Goal: Check status: Check status

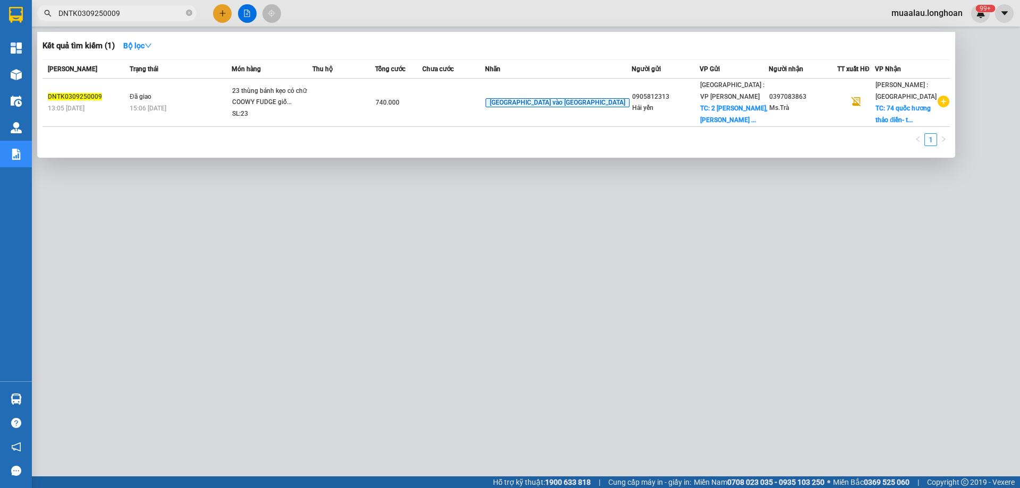
drag, startPoint x: 0, startPoint y: 0, endPoint x: 55, endPoint y: 11, distance: 56.2
click at [55, 11] on span "DNTK0309250009" at bounding box center [116, 13] width 159 height 16
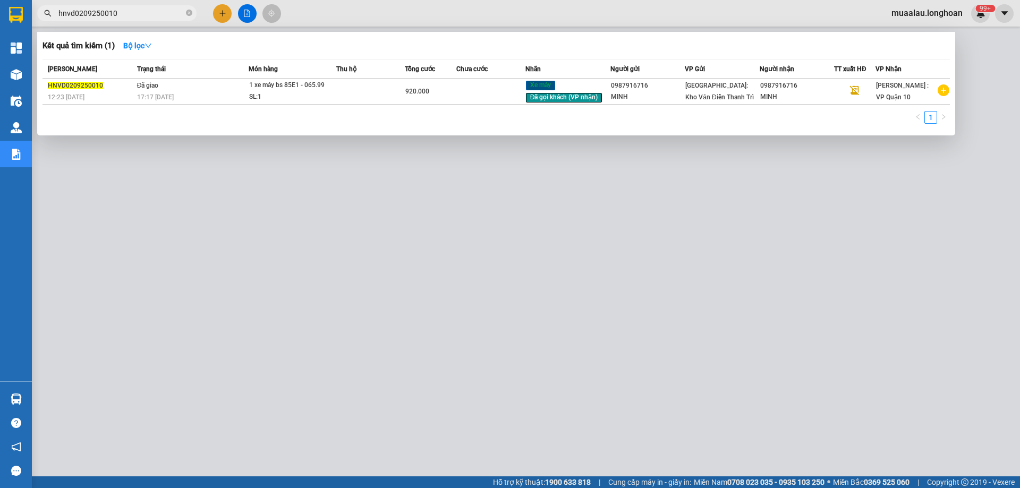
click at [124, 13] on input "hnvd0209250010" at bounding box center [120, 13] width 125 height 12
paste input "KQ12060925002"
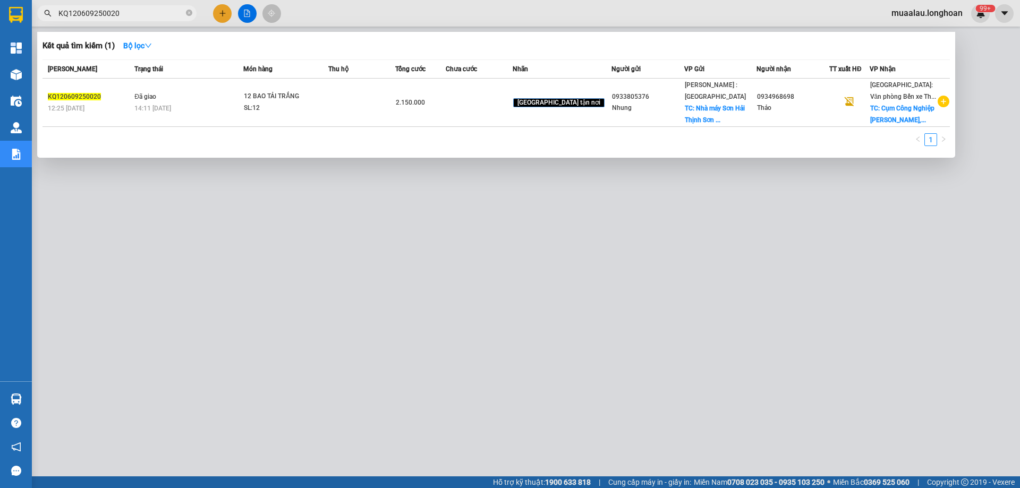
click at [122, 15] on input "KQ120609250020" at bounding box center [120, 13] width 125 height 12
paste input "109250028"
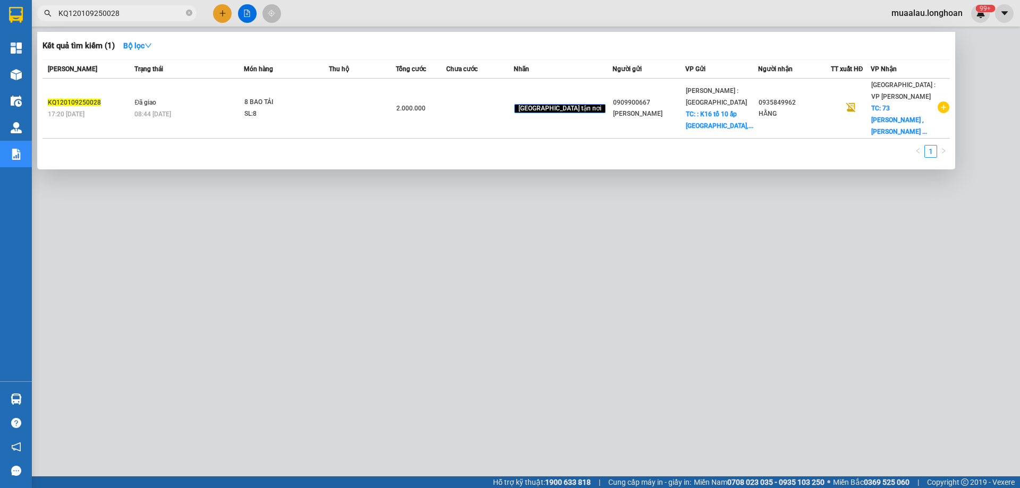
click at [137, 15] on input "KQ120109250028" at bounding box center [120, 13] width 125 height 12
click at [137, 15] on input "hnvd2908250068" at bounding box center [120, 13] width 125 height 12
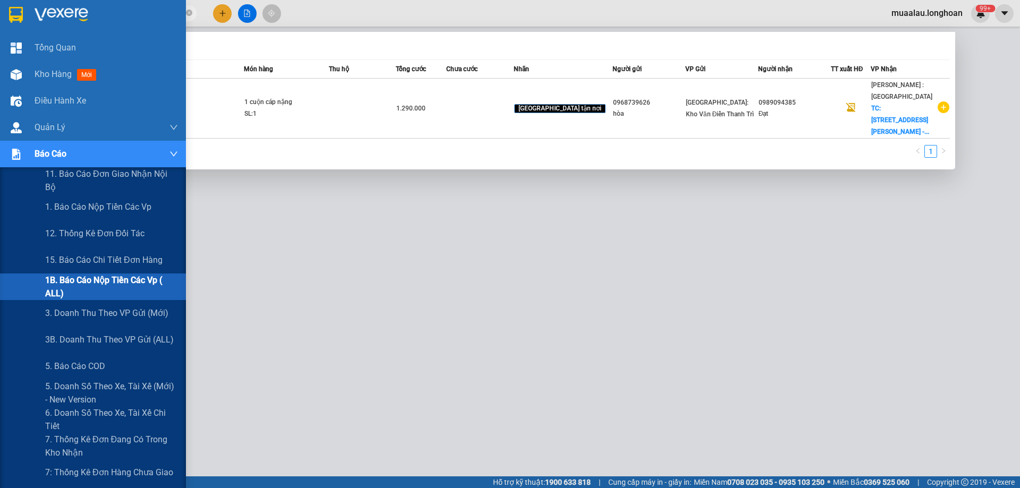
click at [96, 285] on span "1B. Báo cáo nộp tiền các vp ( ALL)" at bounding box center [111, 287] width 133 height 27
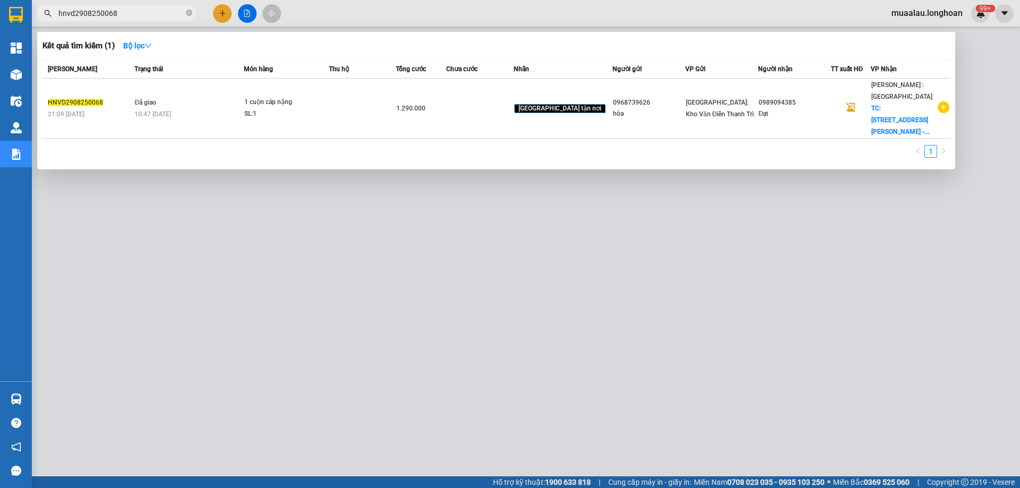
click at [251, 279] on div at bounding box center [510, 244] width 1020 height 488
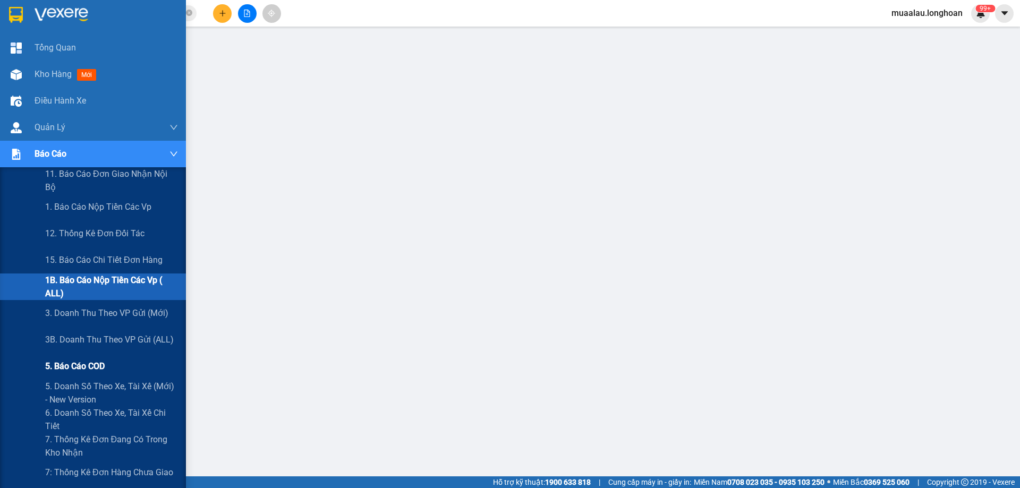
click at [69, 365] on span "5. Báo cáo COD" at bounding box center [74, 366] width 59 height 13
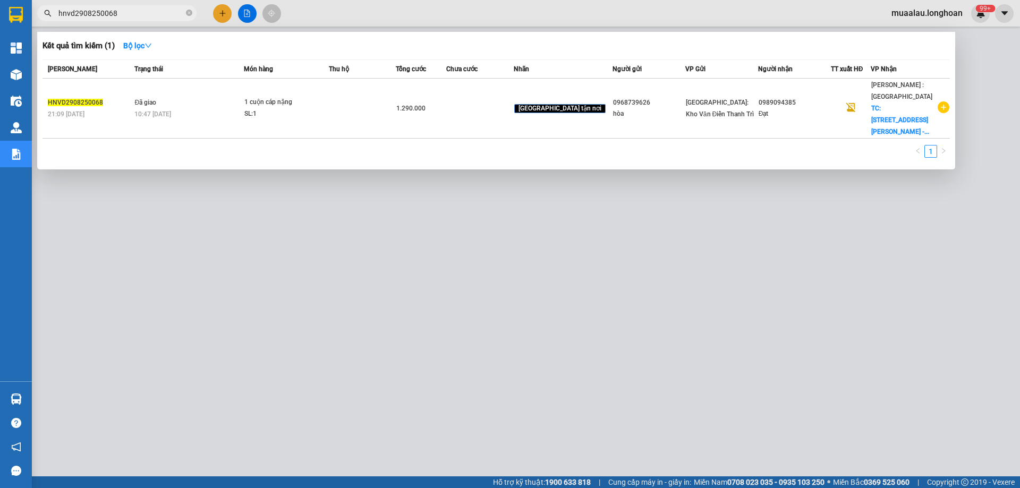
click at [130, 16] on input "hnvd2908250068" at bounding box center [120, 13] width 125 height 12
paste input "HNVD1009250027"
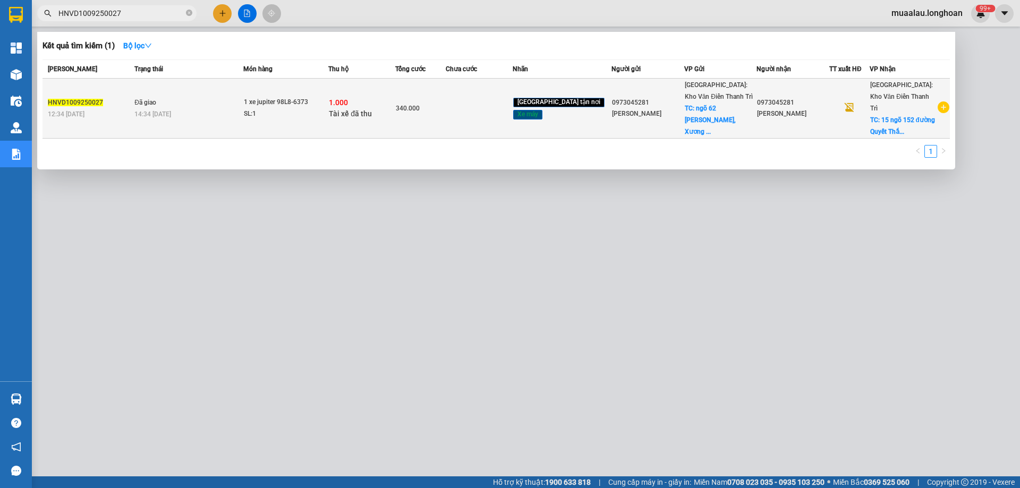
type input "HNVD1009250027"
click at [152, 99] on span "Đã giao" at bounding box center [145, 102] width 22 height 7
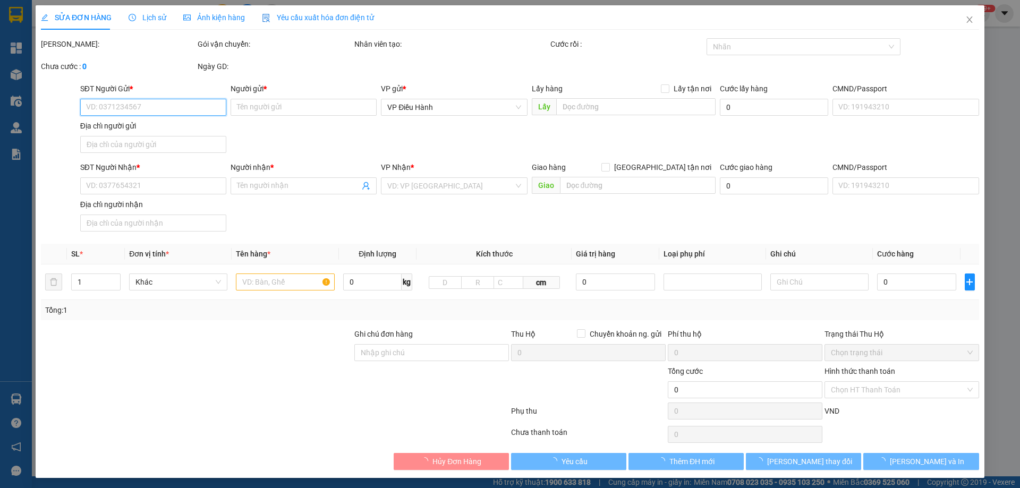
type input "0973045281"
type input "[PERSON_NAME]"
checkbox input "true"
type input "ngõ 62 [PERSON_NAME], Xương Giang, [GEOGRAPHIC_DATA]"
type input "0973045281"
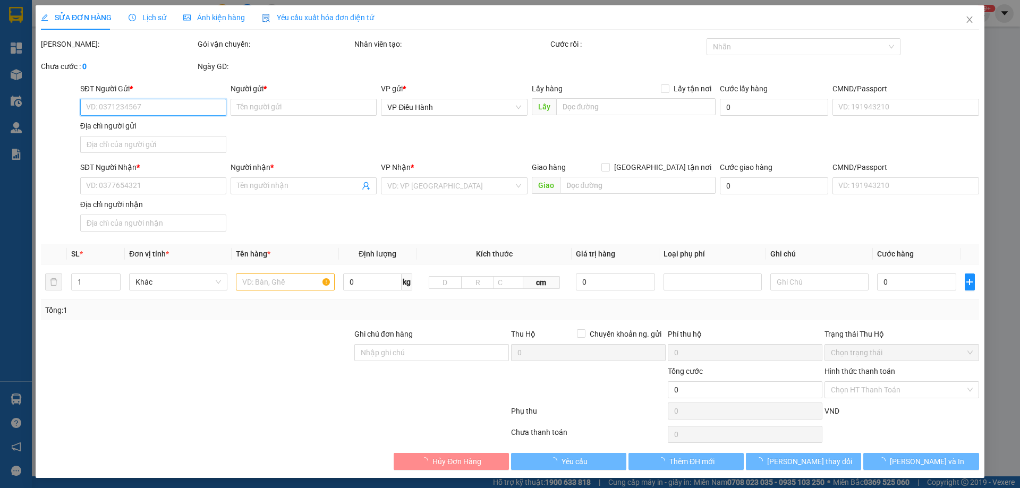
type input "[PERSON_NAME]"
checkbox input "true"
type input "15 ngõ 152 đường Quyết Thắng, [GEOGRAPHIC_DATA]"
type input "không chìa khóa không giấy tờ"
type input "1.000"
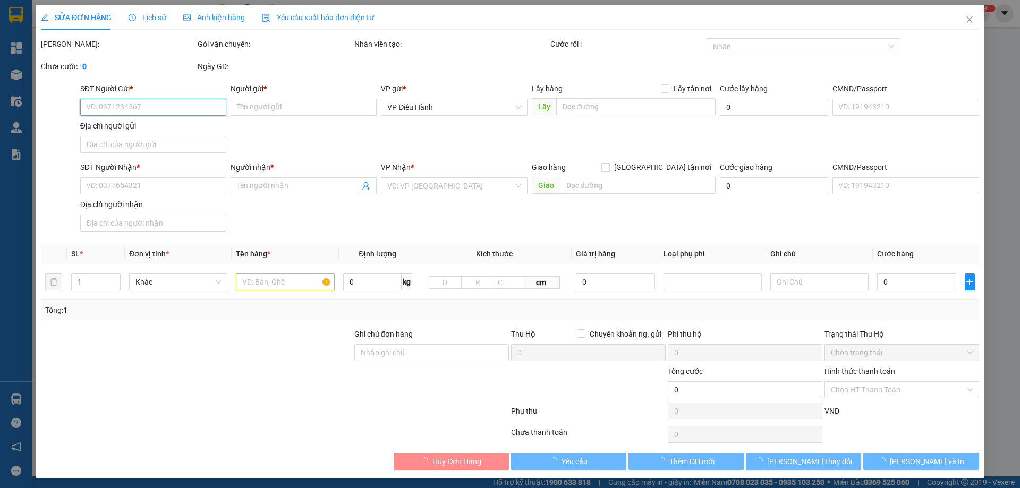
type input "340.000"
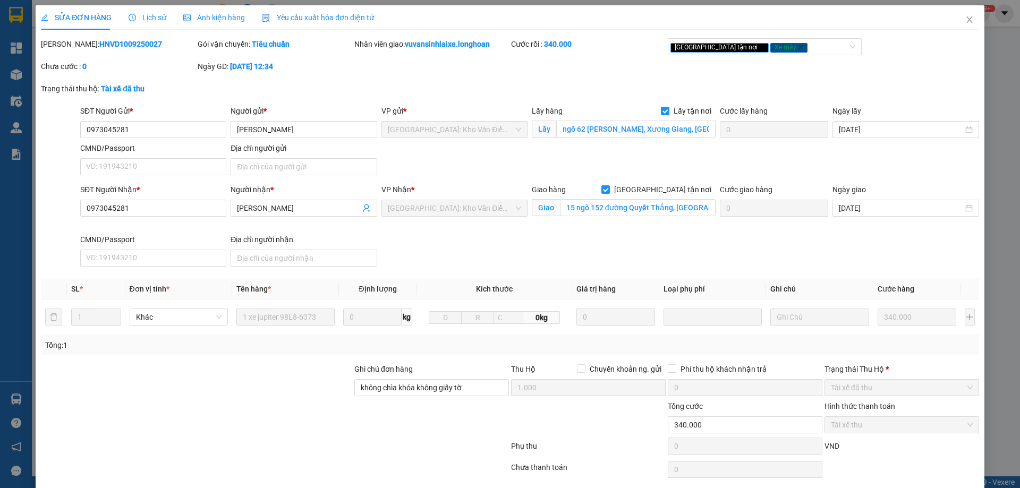
click at [146, 15] on span "Lịch sử" at bounding box center [148, 17] width 38 height 8
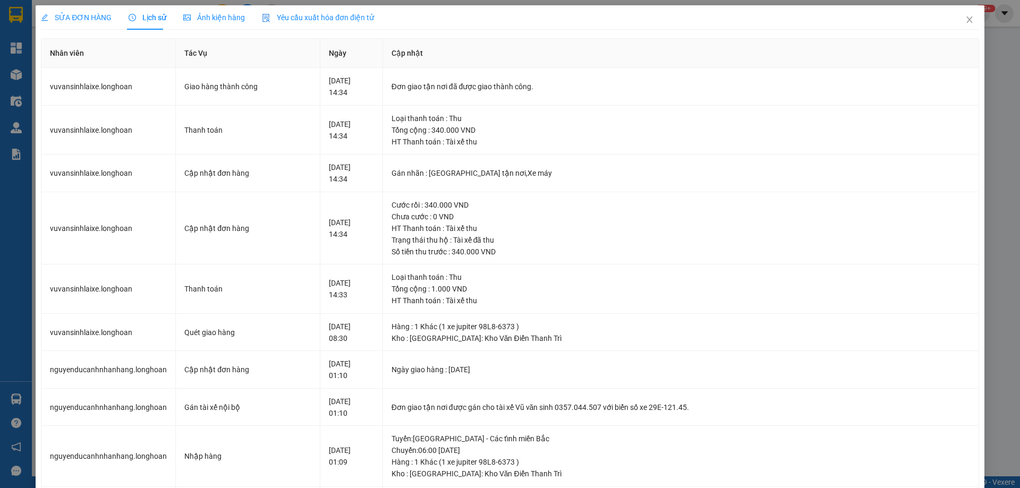
click at [211, 18] on span "Ảnh kiện hàng" at bounding box center [214, 17] width 62 height 8
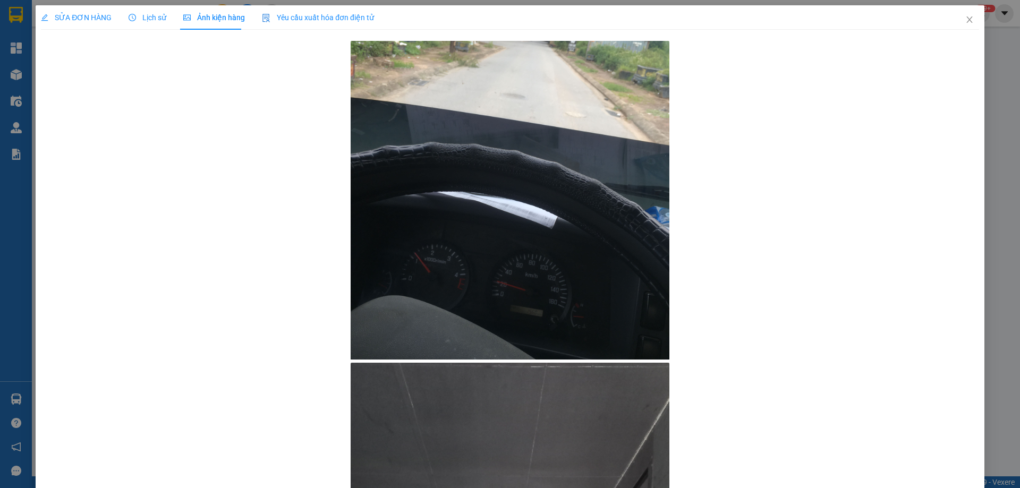
click at [84, 15] on span "SỬA ĐƠN HÀNG" at bounding box center [76, 17] width 71 height 8
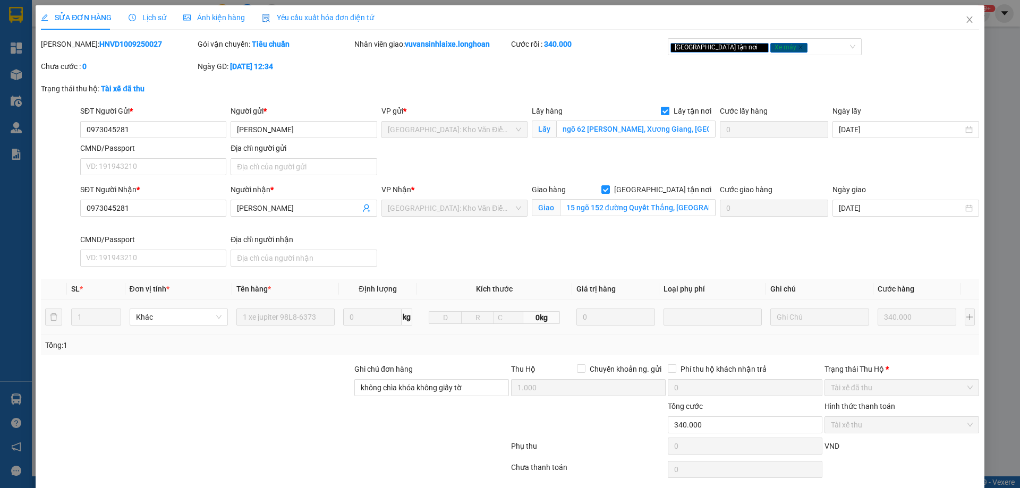
scroll to position [38, 0]
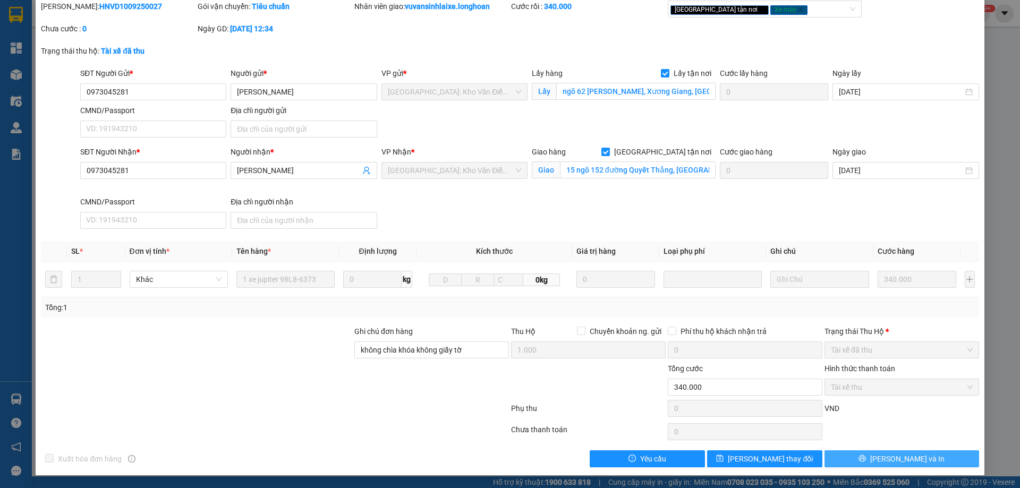
click at [903, 462] on span "[PERSON_NAME] và In" at bounding box center [907, 459] width 74 height 12
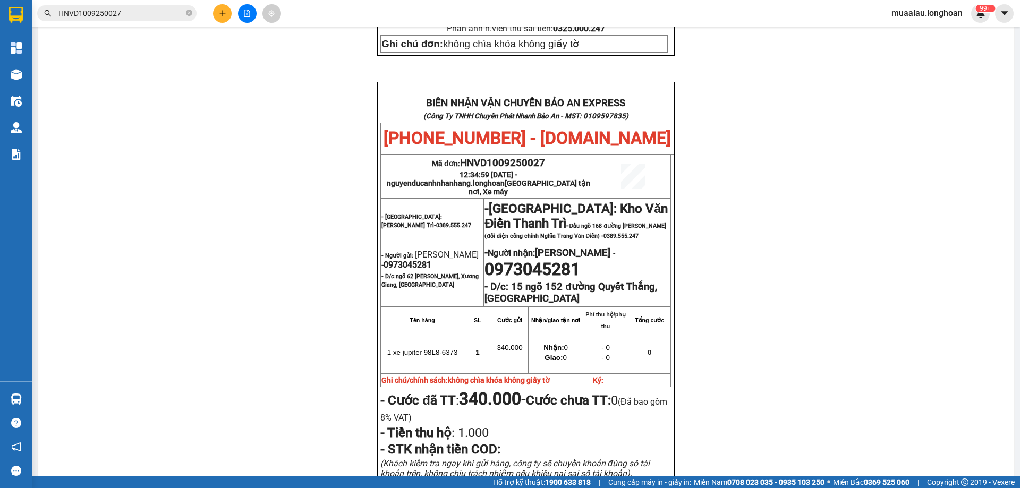
scroll to position [475, 0]
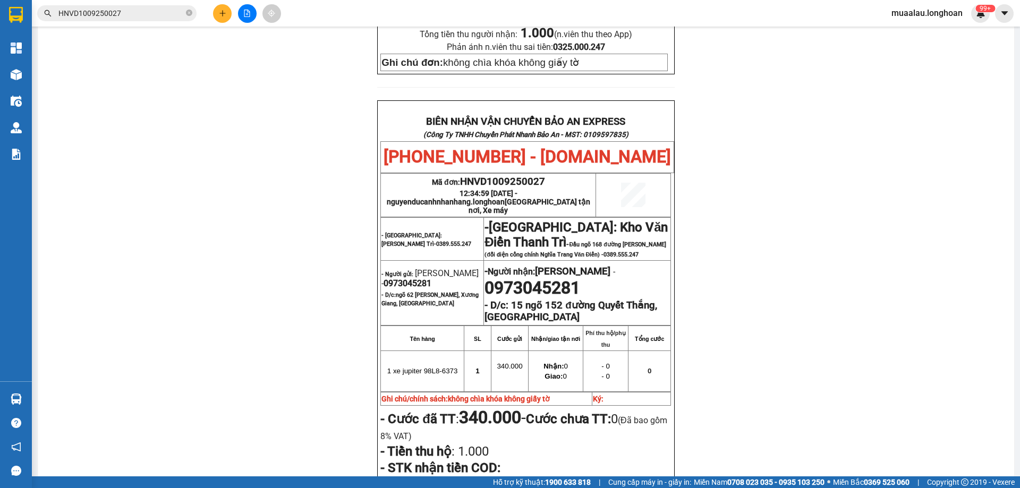
click at [129, 20] on span "HNVD1009250027" at bounding box center [116, 13] width 159 height 16
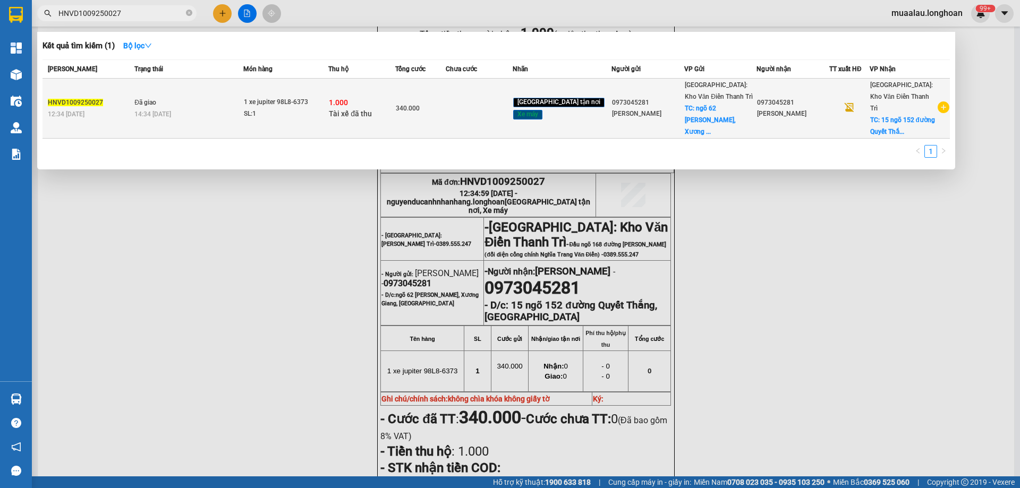
click at [125, 99] on div "HNVD1009250027" at bounding box center [89, 102] width 83 height 11
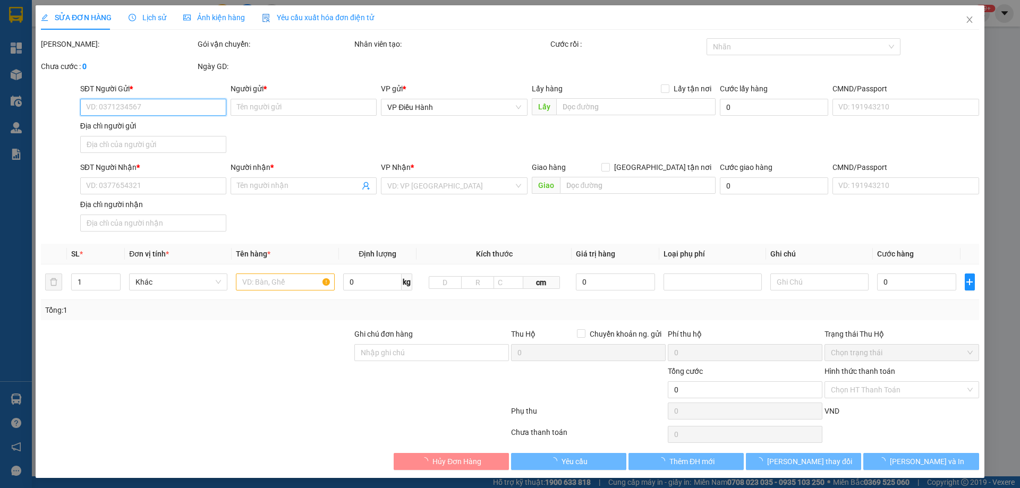
type input "0973045281"
type input "[PERSON_NAME]"
checkbox input "true"
type input "ngõ 62 [PERSON_NAME], Xương Giang, [GEOGRAPHIC_DATA]"
type input "0973045281"
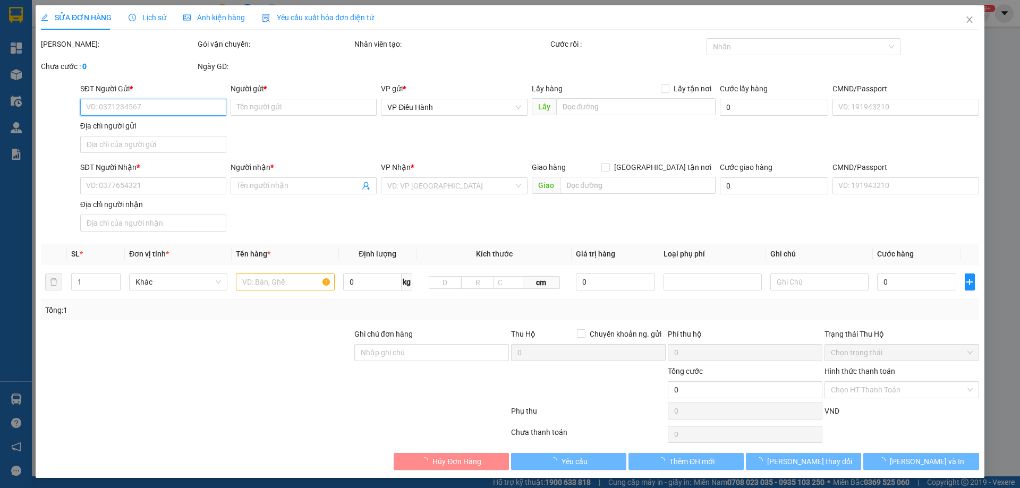
type input "[PERSON_NAME]"
checkbox input "true"
type input "15 ngõ 152 đường Quyết Thắng, [GEOGRAPHIC_DATA]"
type input "không chìa khóa không giấy tờ"
type input "1.000"
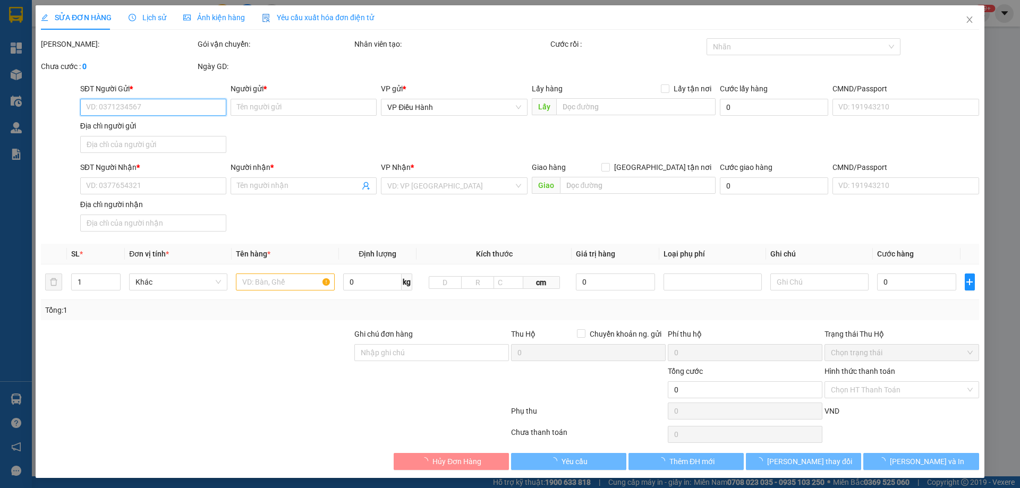
type input "340.000"
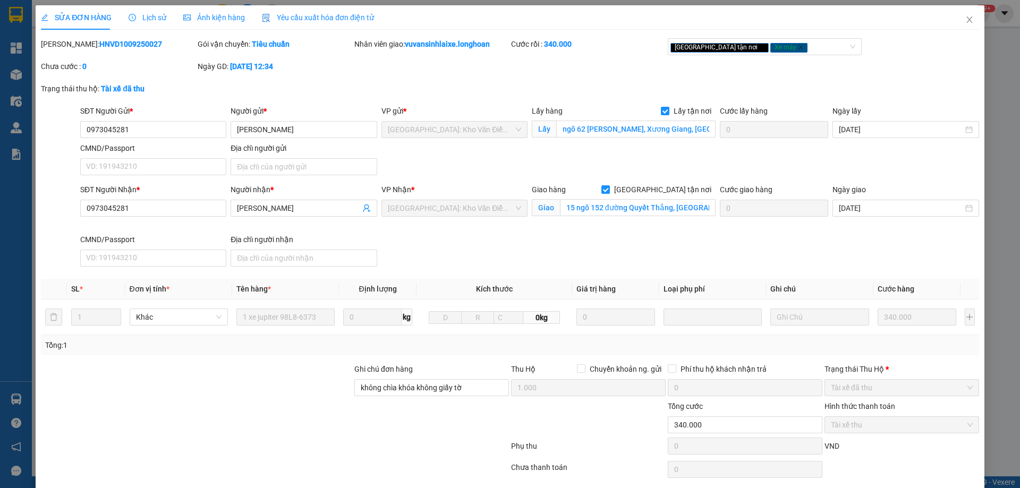
click at [143, 16] on span "Lịch sử" at bounding box center [148, 17] width 38 height 8
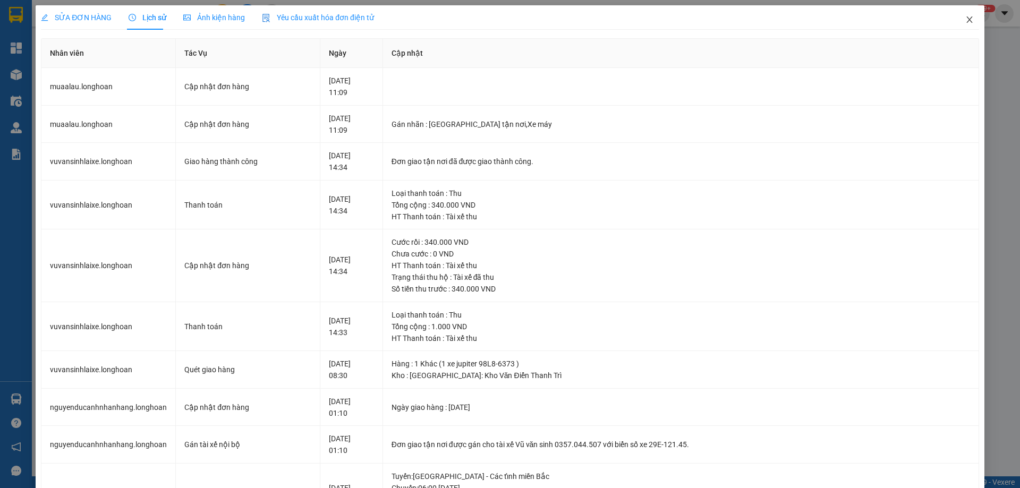
click at [965, 19] on icon "close" at bounding box center [969, 19] width 8 height 8
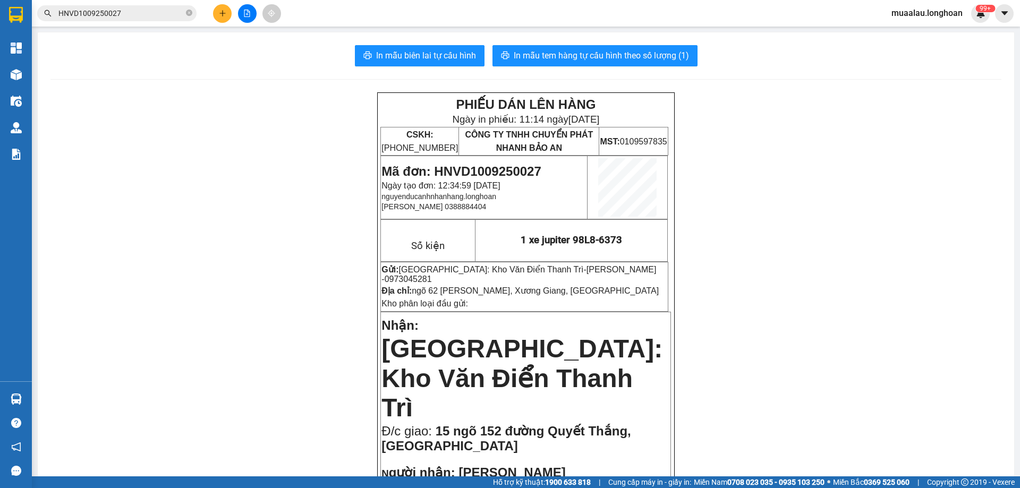
click at [144, 9] on input "HNVD1009250027" at bounding box center [120, 13] width 125 height 12
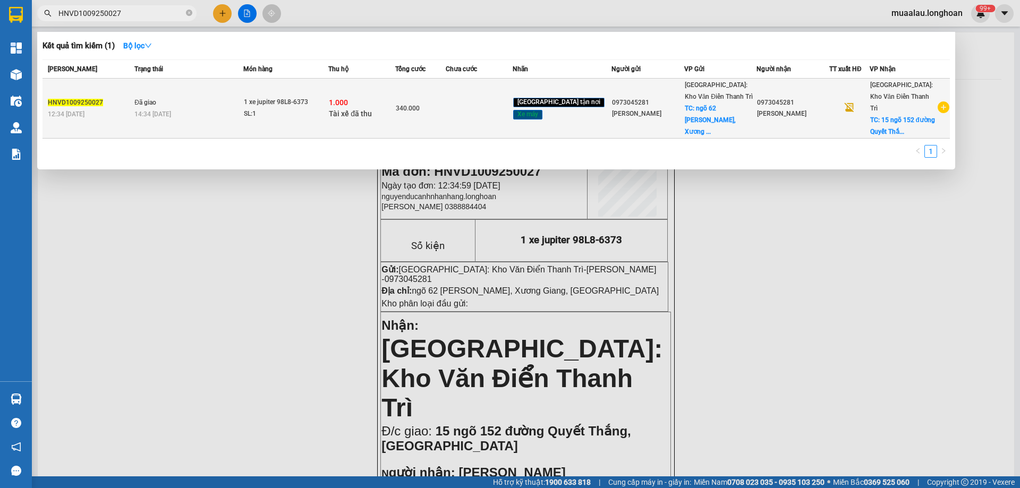
click at [150, 91] on td "Đã giao 14:34 [DATE]" at bounding box center [188, 109] width 112 height 60
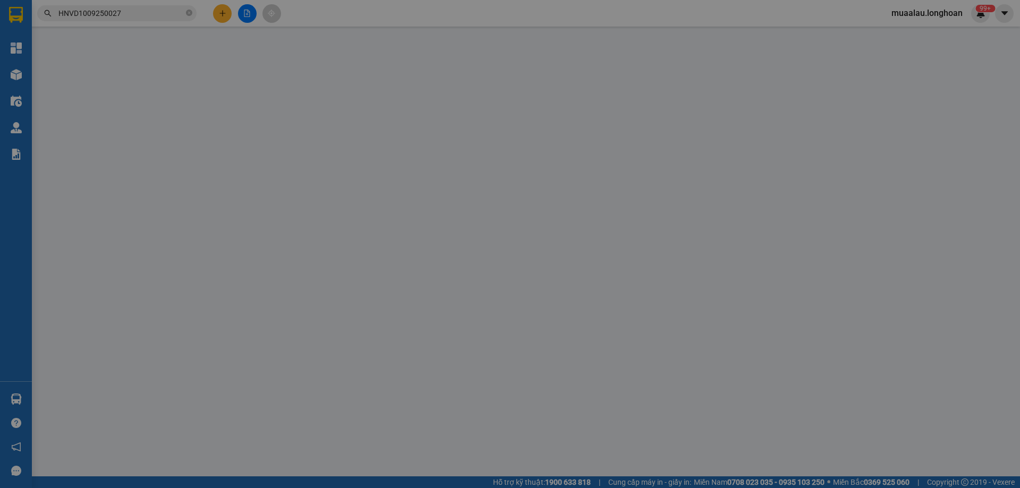
type input "0973045281"
type input "[PERSON_NAME]"
checkbox input "true"
type input "ngõ 62 [PERSON_NAME], Xương Giang, [GEOGRAPHIC_DATA]"
type input "0973045281"
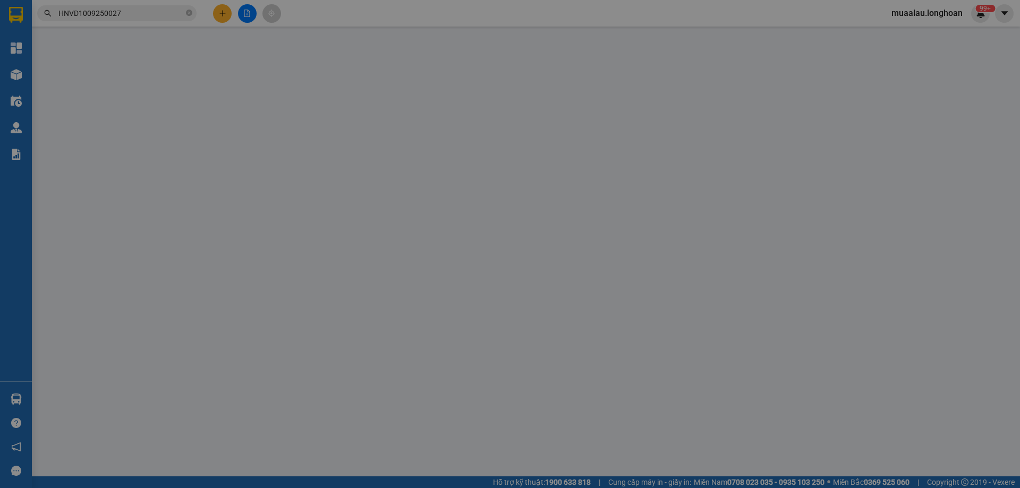
type input "[PERSON_NAME]"
checkbox input "true"
type input "15 ngõ 152 đường Quyết Thắng, [GEOGRAPHIC_DATA]"
type input "không chìa khóa không giấy tờ"
type input "1.000"
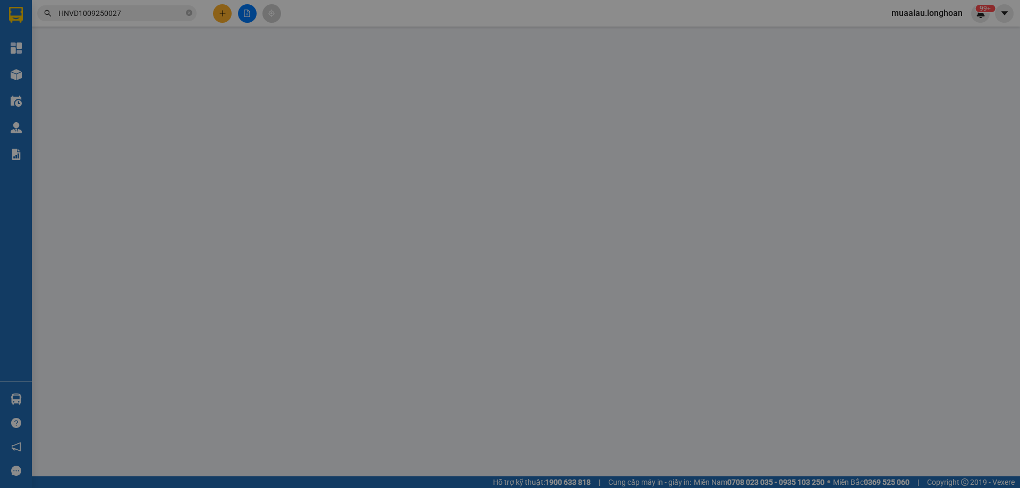
type input "340.000"
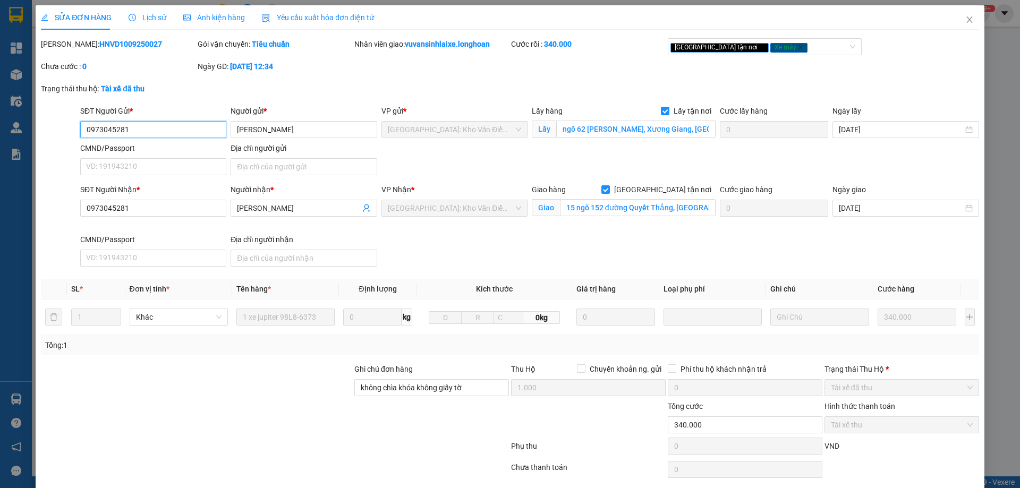
scroll to position [38, 0]
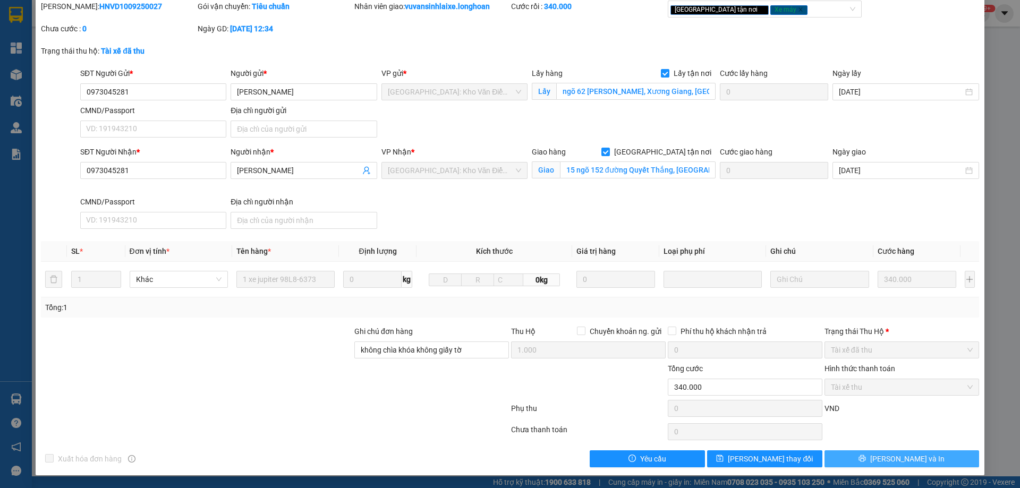
click at [905, 457] on span "[PERSON_NAME] và In" at bounding box center [907, 459] width 74 height 12
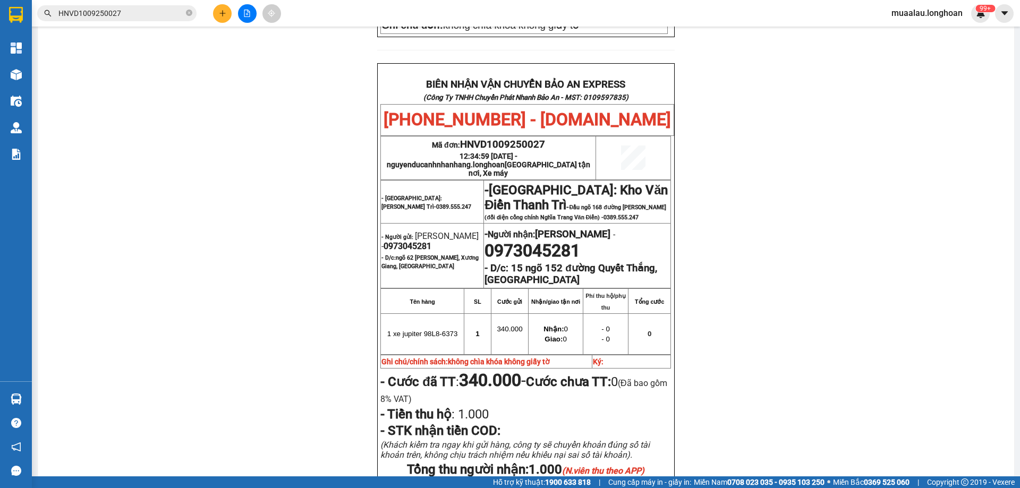
scroll to position [531, 0]
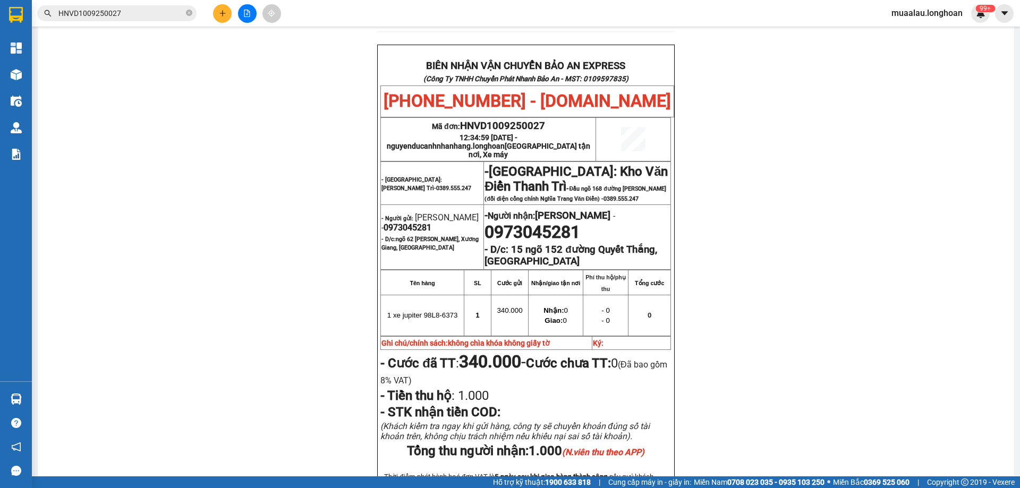
click at [150, 14] on input "HNVD1009250027" at bounding box center [120, 13] width 125 height 12
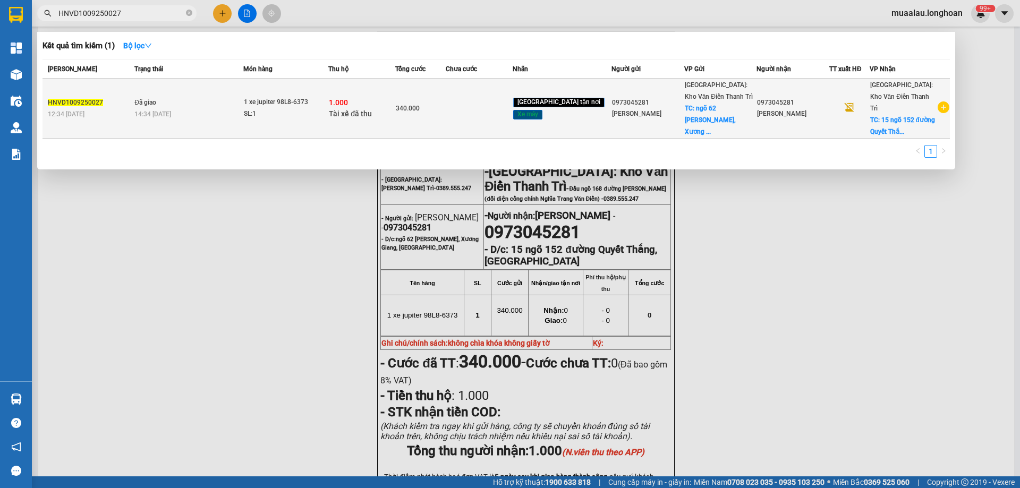
click at [131, 108] on div "12:34 [DATE]" at bounding box center [89, 114] width 83 height 12
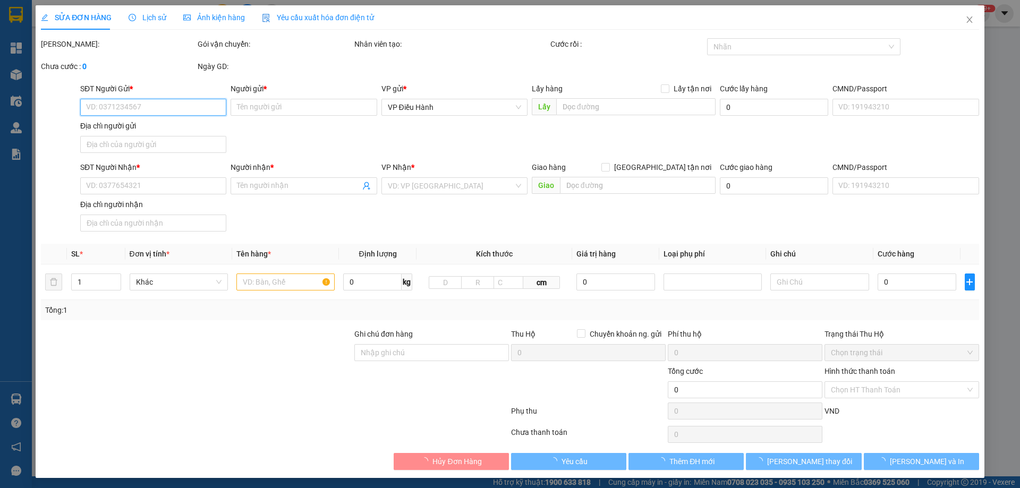
type input "0973045281"
type input "[PERSON_NAME]"
checkbox input "true"
type input "ngõ 62 [PERSON_NAME], Xương Giang, [GEOGRAPHIC_DATA]"
type input "0973045281"
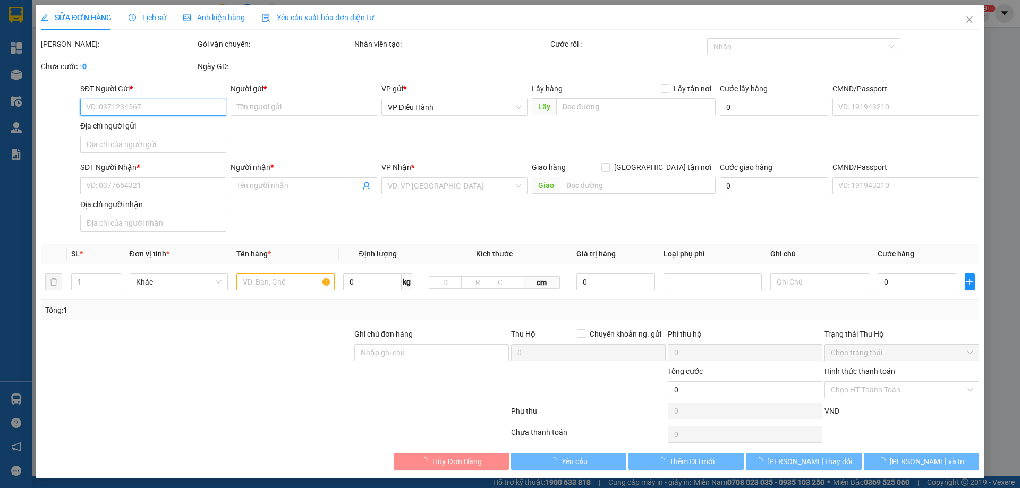
type input "[PERSON_NAME]"
checkbox input "true"
type input "15 ngõ 152 đường Quyết Thắng, [GEOGRAPHIC_DATA]"
type input "không chìa khóa không giấy tờ"
type input "1.000"
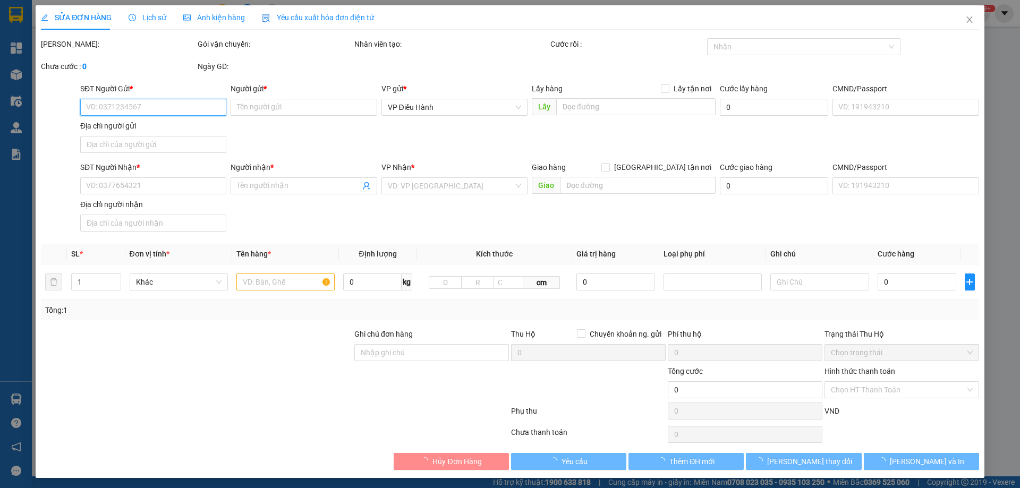
type input "340.000"
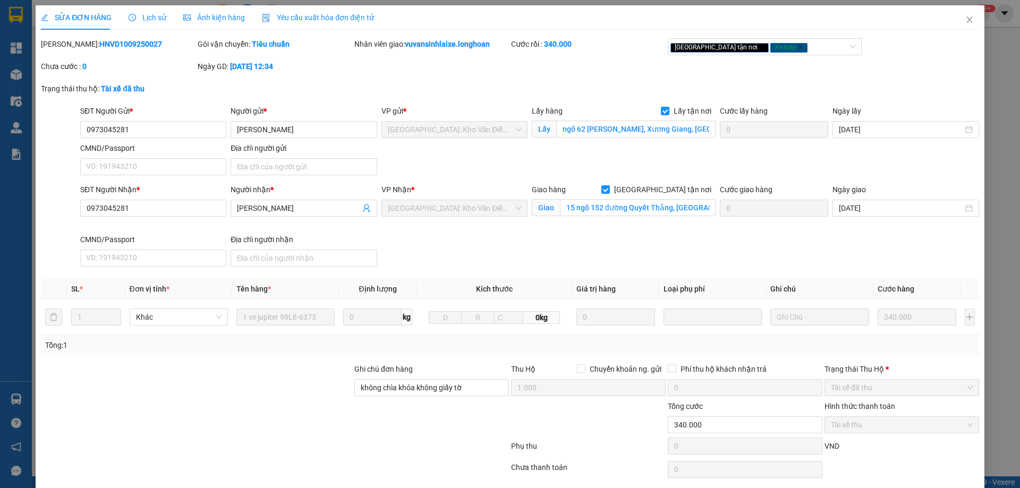
click at [144, 18] on span "Lịch sử" at bounding box center [148, 17] width 38 height 8
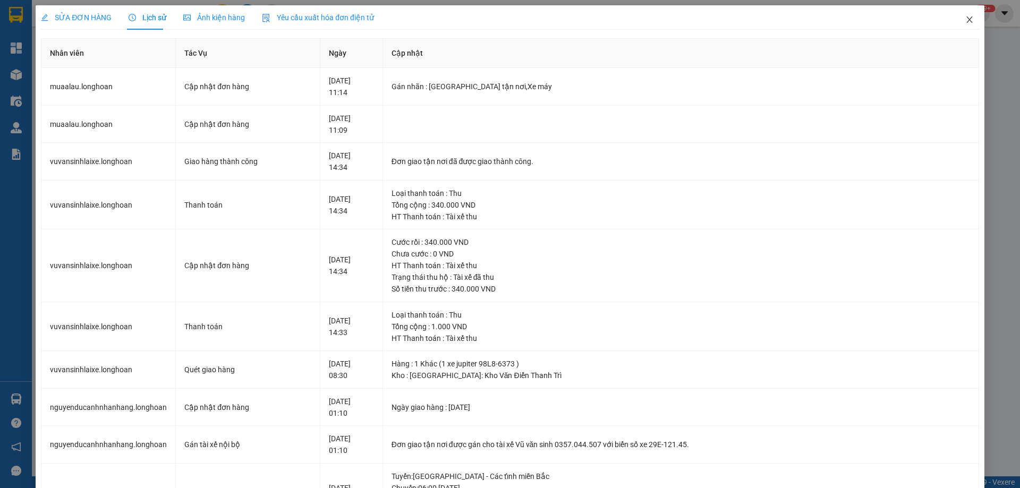
click at [965, 22] on icon "close" at bounding box center [969, 19] width 8 height 8
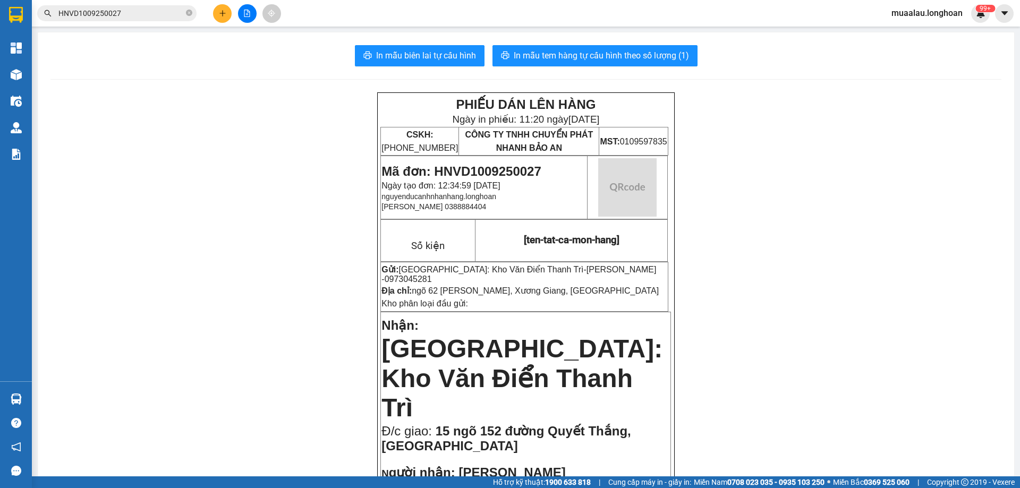
click at [128, 15] on input "HNVD1009250027" at bounding box center [120, 13] width 125 height 12
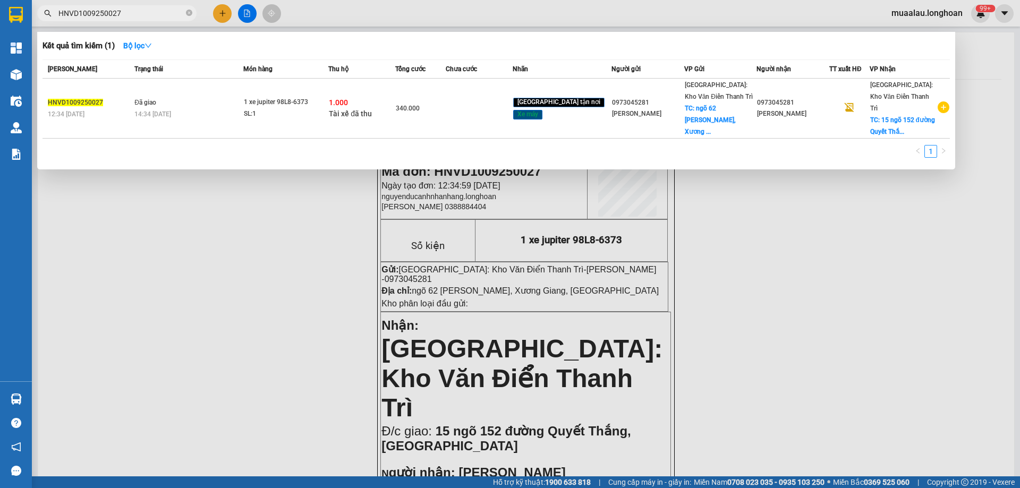
click at [128, 15] on input "HNVD1009250027" at bounding box center [120, 13] width 125 height 12
paste input "0209250010"
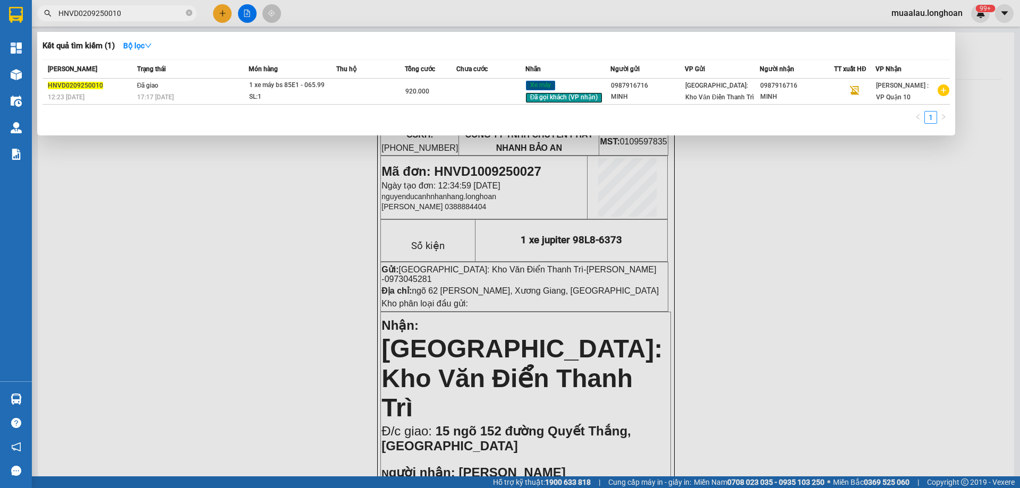
click at [123, 14] on input "HNVD0209250010" at bounding box center [120, 13] width 125 height 12
paste input "1009250027"
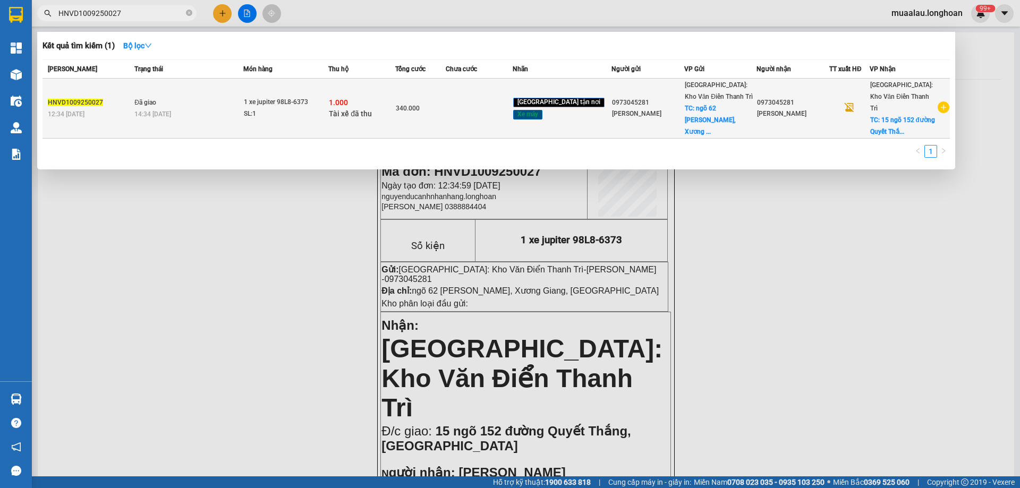
type input "HNVD1009250027"
click at [156, 99] on span "Đã giao" at bounding box center [145, 102] width 22 height 7
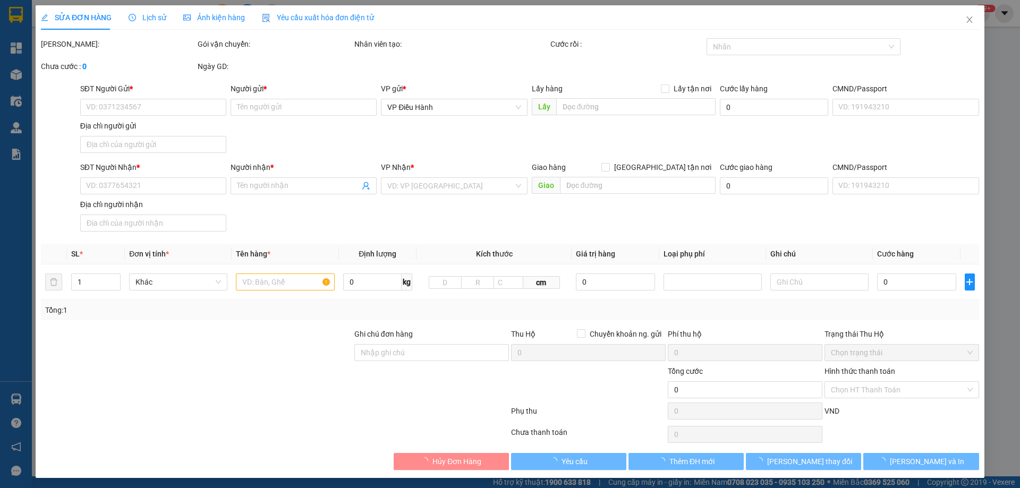
type input "0973045281"
type input "[PERSON_NAME]"
checkbox input "true"
type input "ngõ 62 [PERSON_NAME], Xương Giang, [GEOGRAPHIC_DATA]"
type input "0973045281"
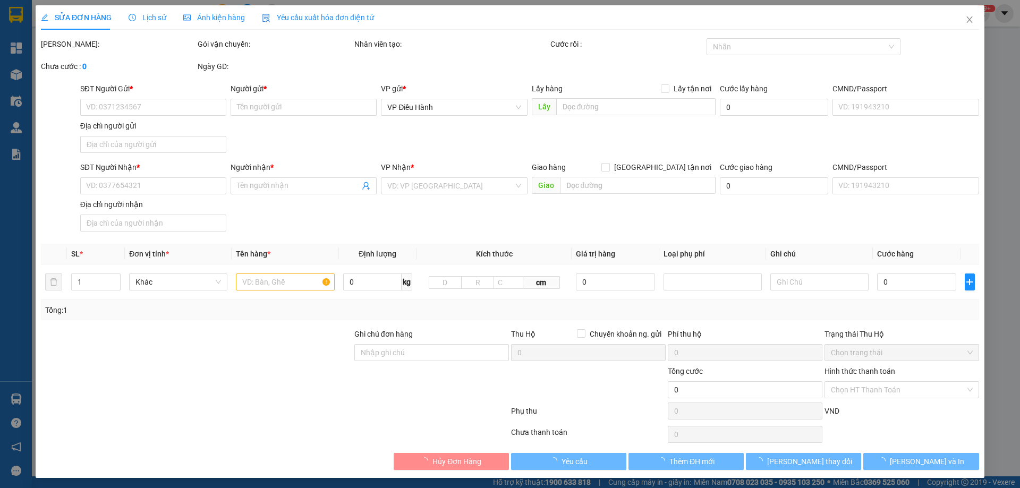
type input "[PERSON_NAME]"
checkbox input "true"
type input "15 ngõ 152 đường Quyết Thắng, [GEOGRAPHIC_DATA]"
type input "không chìa khóa không giấy tờ"
type input "1.000"
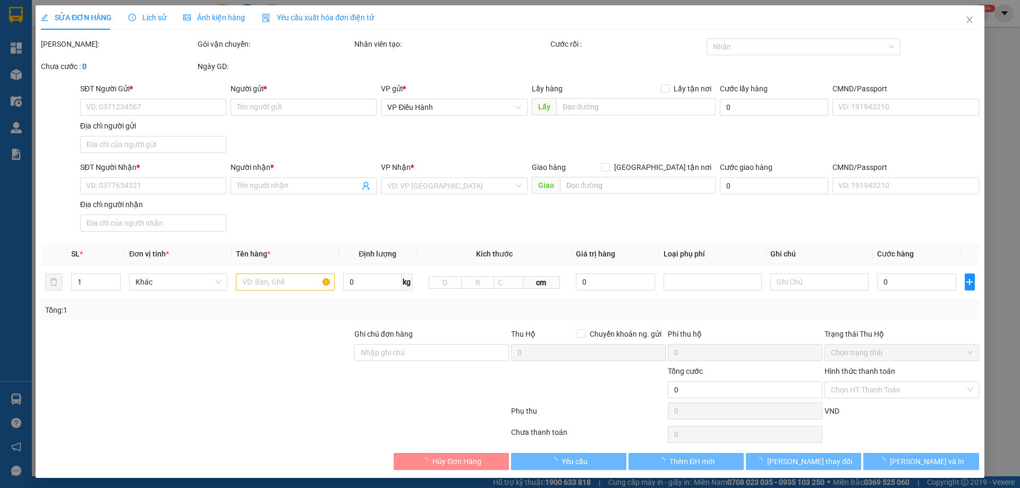
type input "340.000"
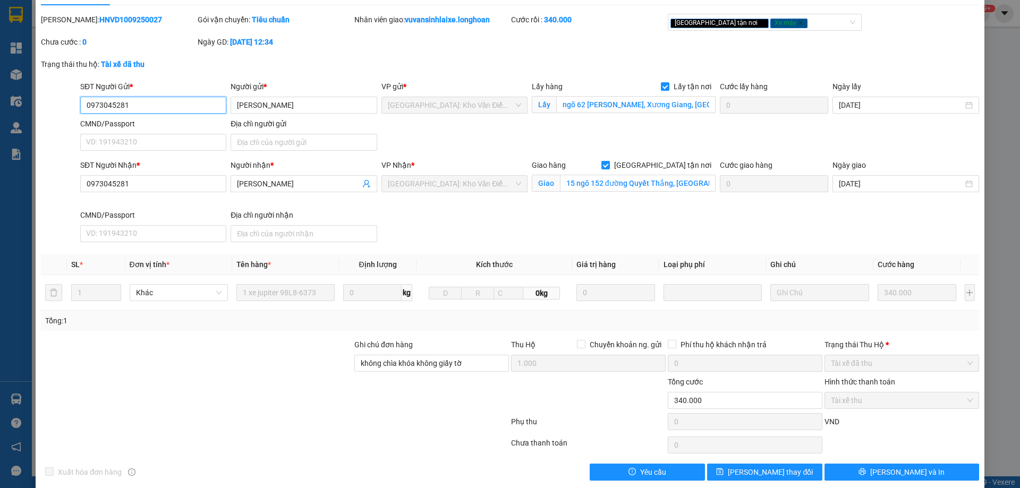
scroll to position [38, 0]
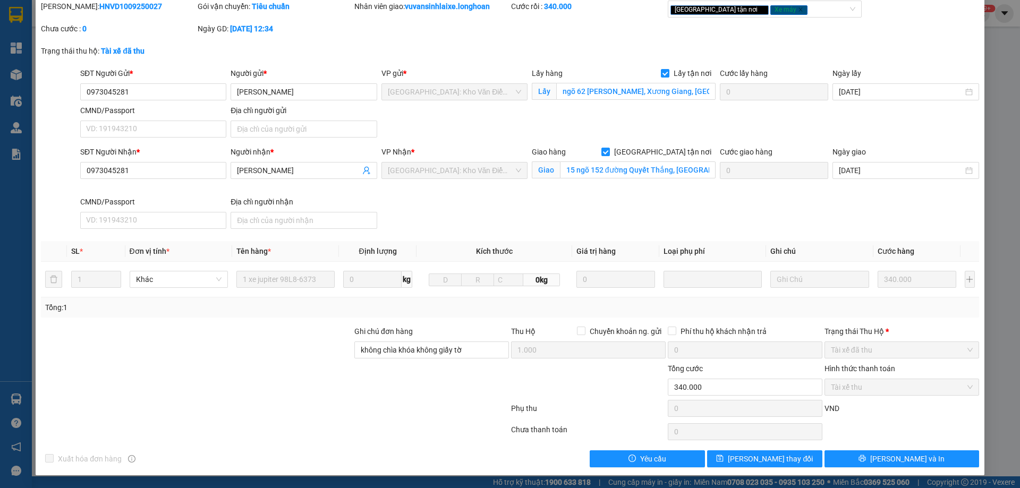
click at [549, 320] on div "Total Paid Fee 340.000 Total UnPaid Fee 0 Cash Collection Total Fee Mã ĐH: HNVD…" at bounding box center [510, 234] width 938 height 467
click at [577, 331] on input "Chuyển khoản ng. gửi" at bounding box center [580, 330] width 7 height 7
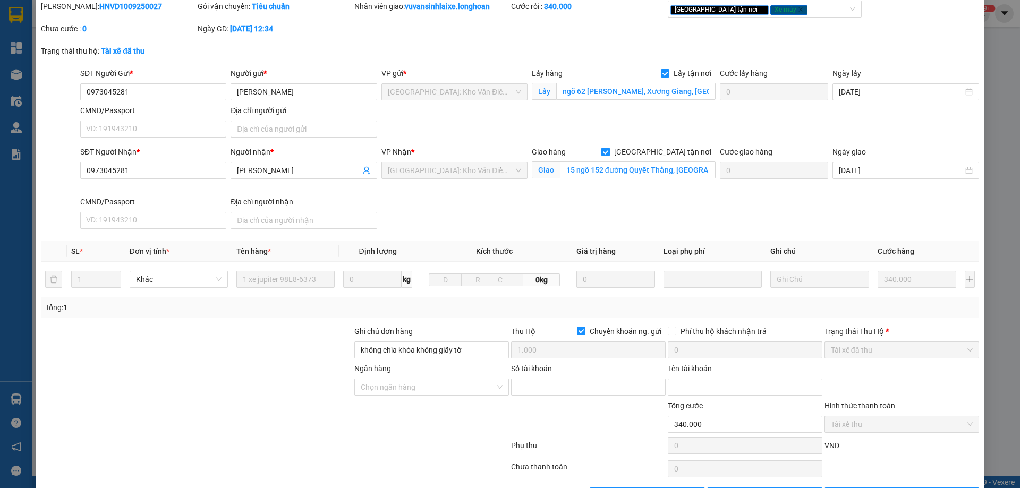
click at [577, 331] on input "Chuyển khoản ng. gửi" at bounding box center [580, 330] width 7 height 7
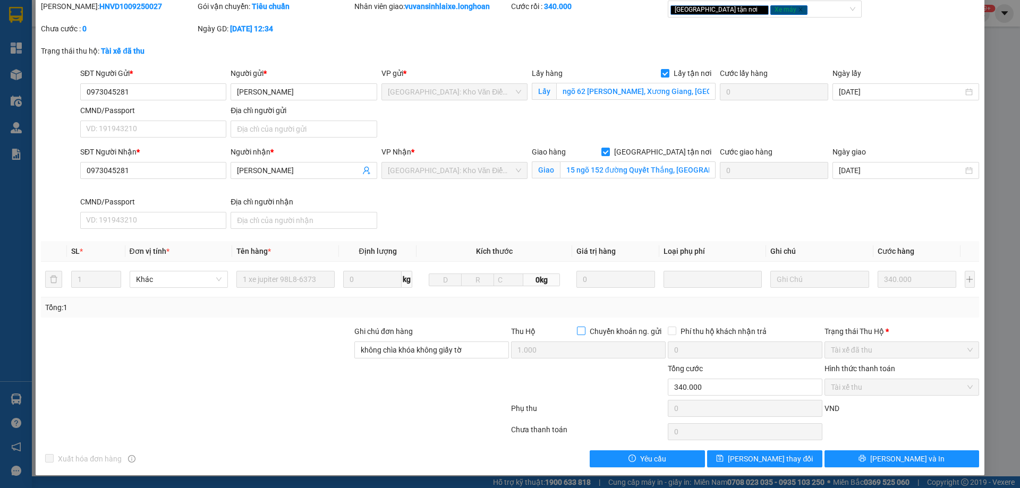
click at [577, 331] on input "Chuyển khoản ng. gửi" at bounding box center [580, 330] width 7 height 7
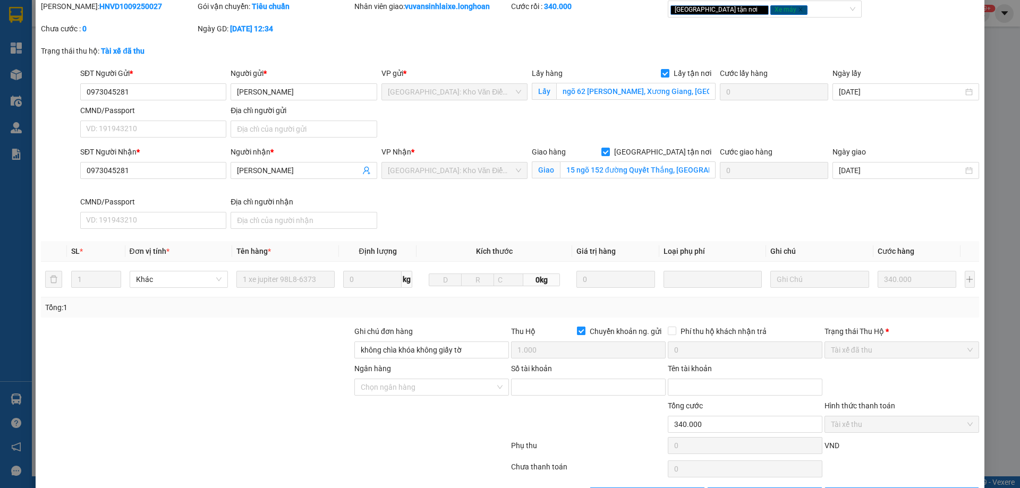
click at [577, 331] on input "Chuyển khoản ng. gửi" at bounding box center [580, 330] width 7 height 7
checkbox input "false"
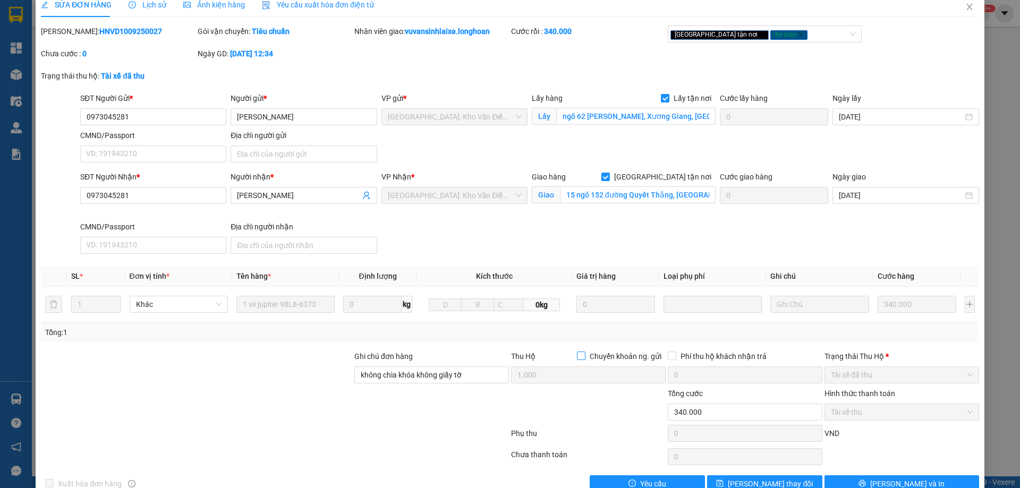
scroll to position [0, 0]
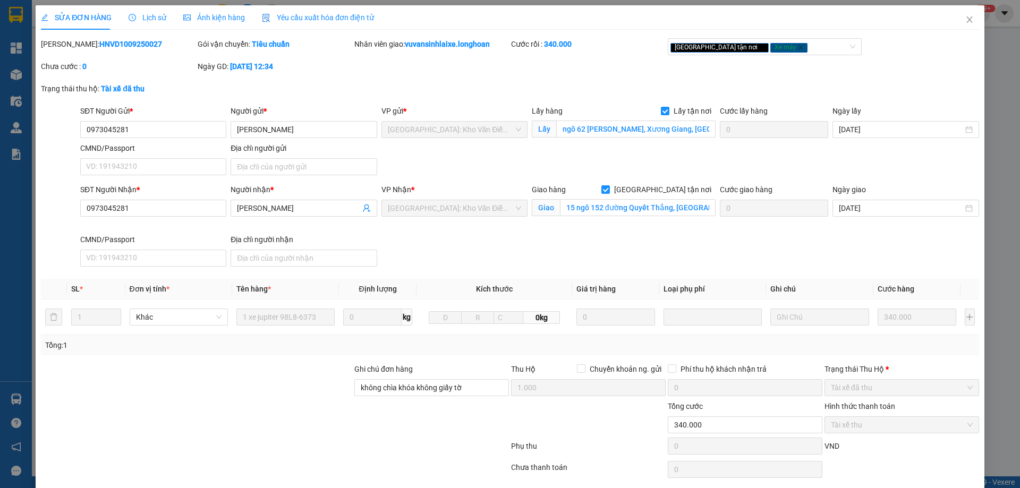
click at [153, 22] on span "Lịch sử" at bounding box center [148, 17] width 38 height 8
